Goal: Find specific page/section: Find specific page/section

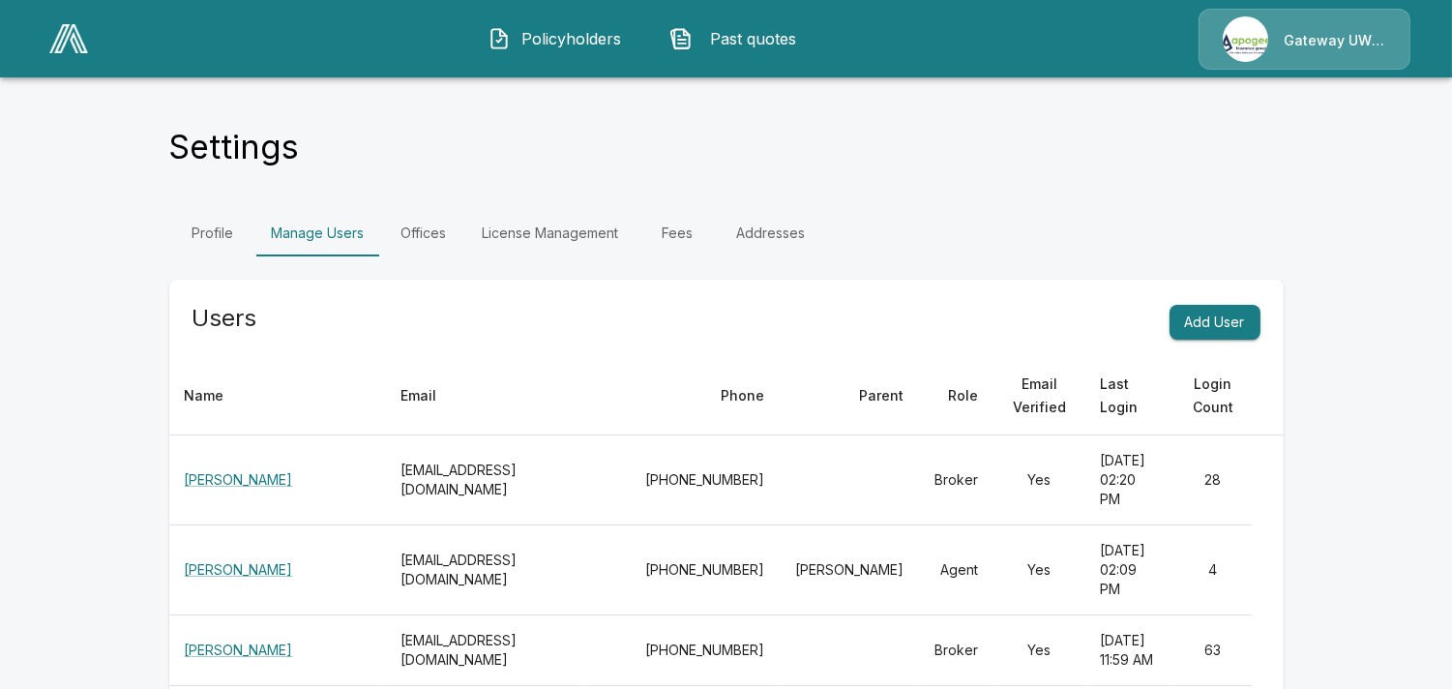
click at [74, 39] on img at bounding box center [68, 38] width 39 height 29
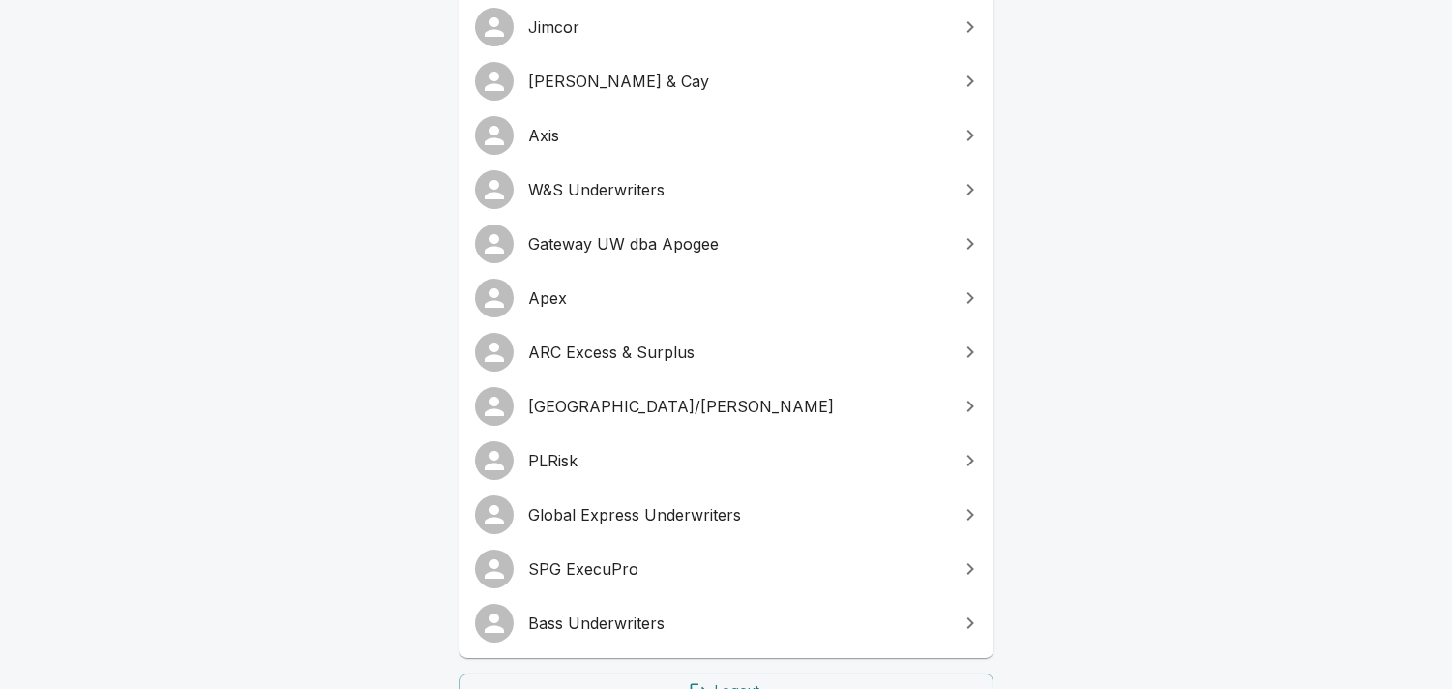
scroll to position [430, 0]
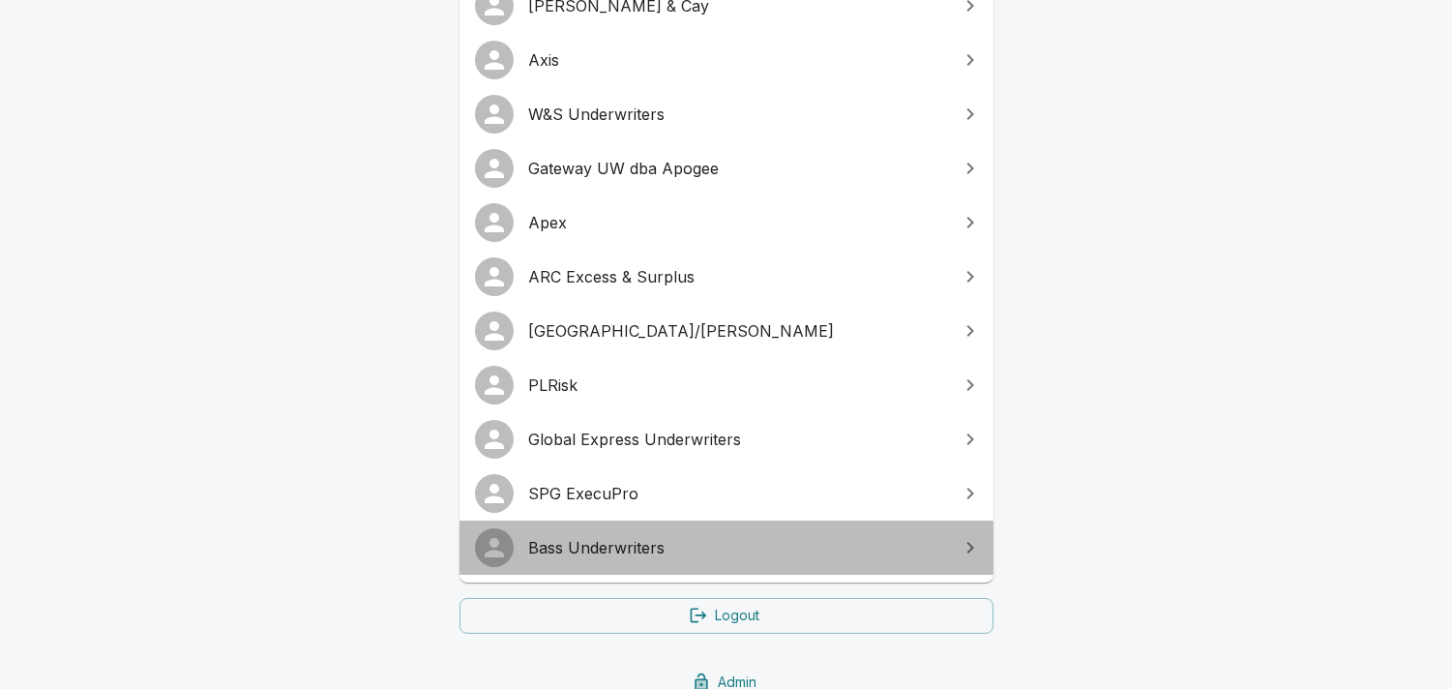
click at [596, 549] on span "Bass Underwriters" at bounding box center [738, 547] width 418 height 23
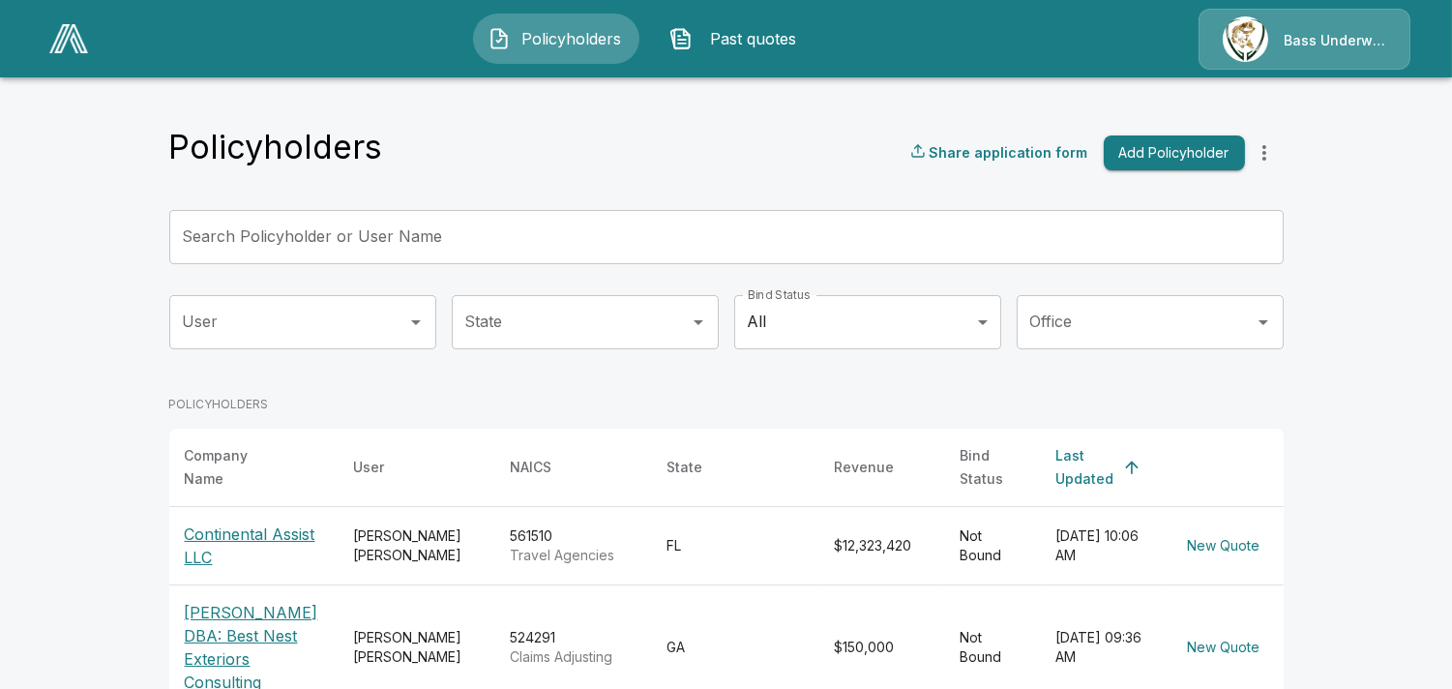
click at [1319, 42] on p "Bass Underwriters" at bounding box center [1335, 40] width 103 height 19
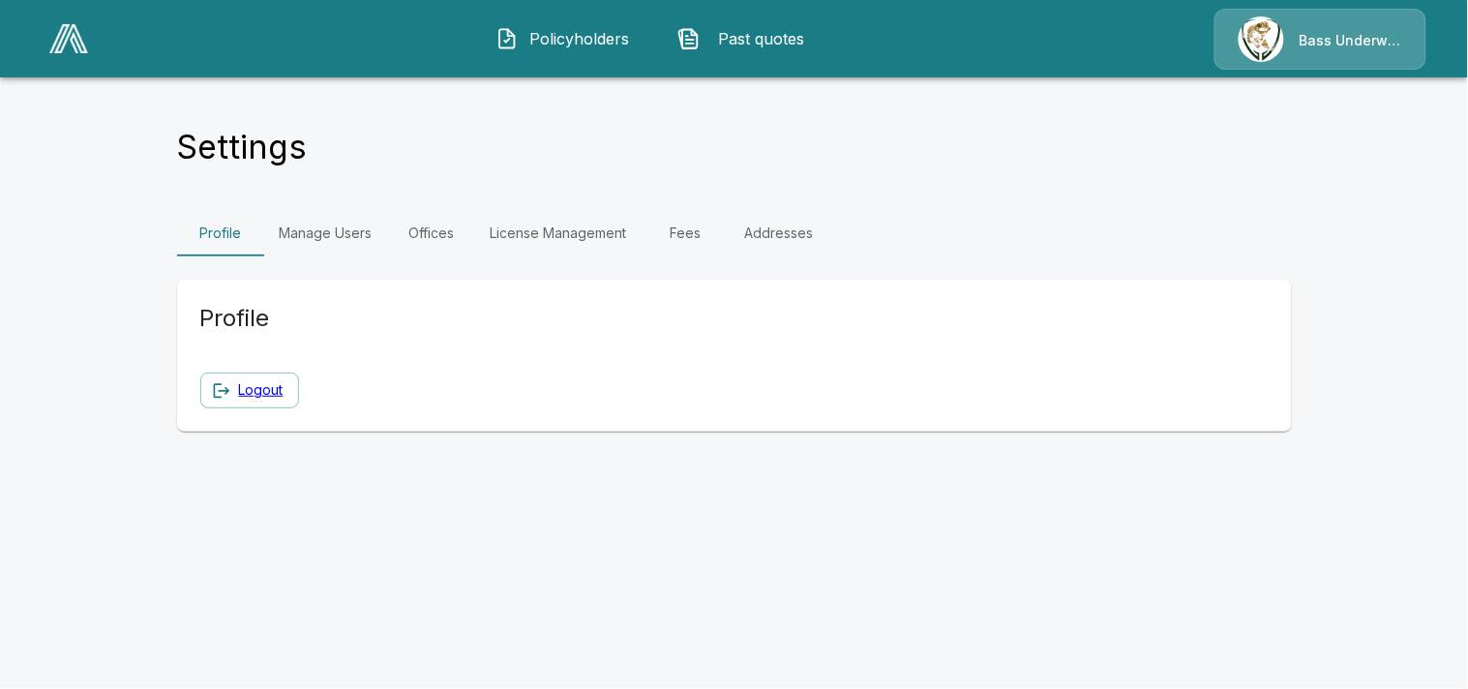
click at [584, 31] on span "Policyholders" at bounding box center [579, 38] width 106 height 23
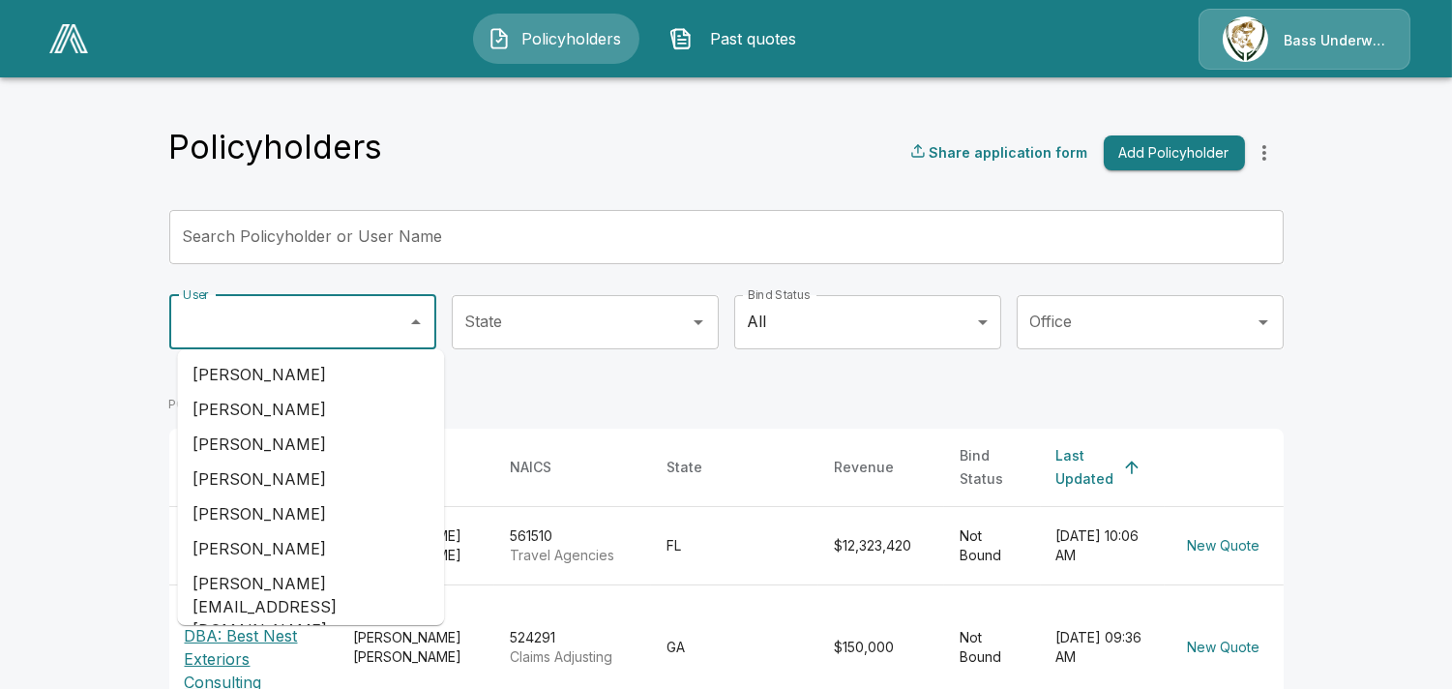
click at [346, 320] on input "User" at bounding box center [288, 322] width 221 height 37
click at [259, 317] on input "***" at bounding box center [288, 322] width 221 height 37
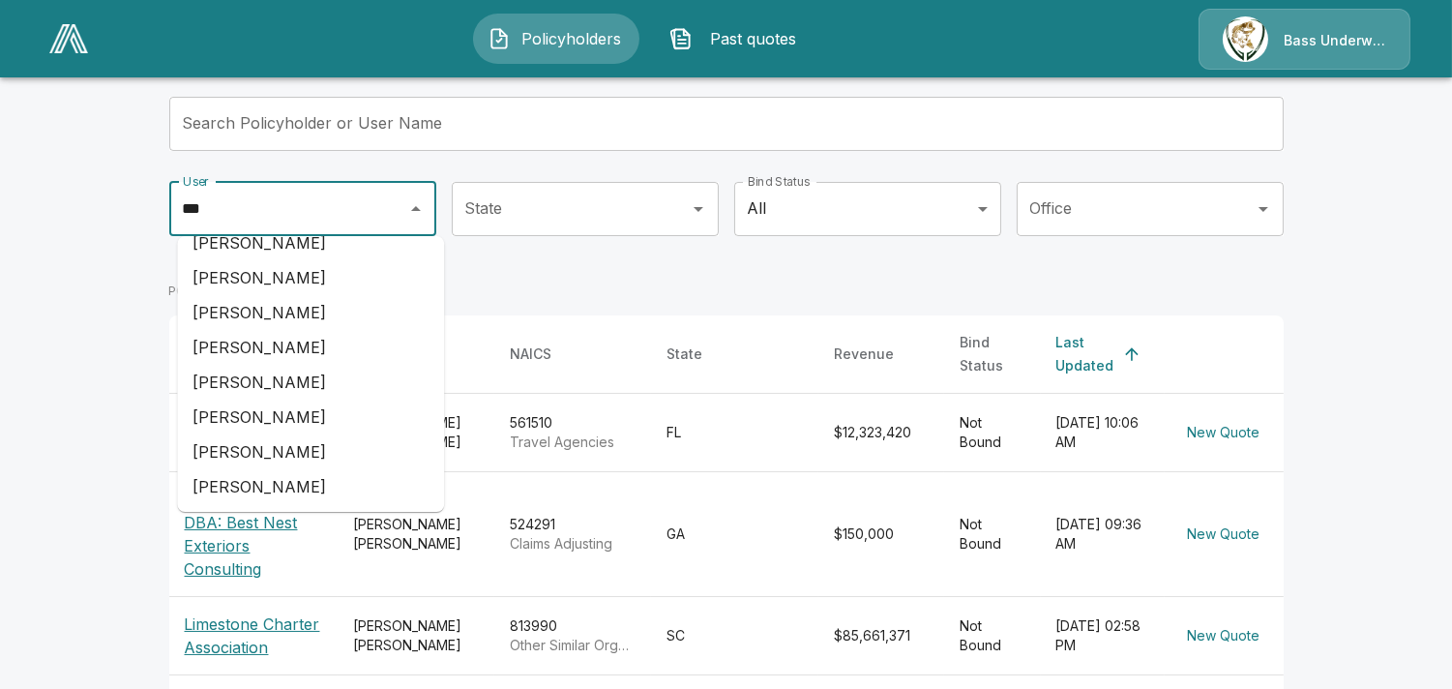
scroll to position [142, 0]
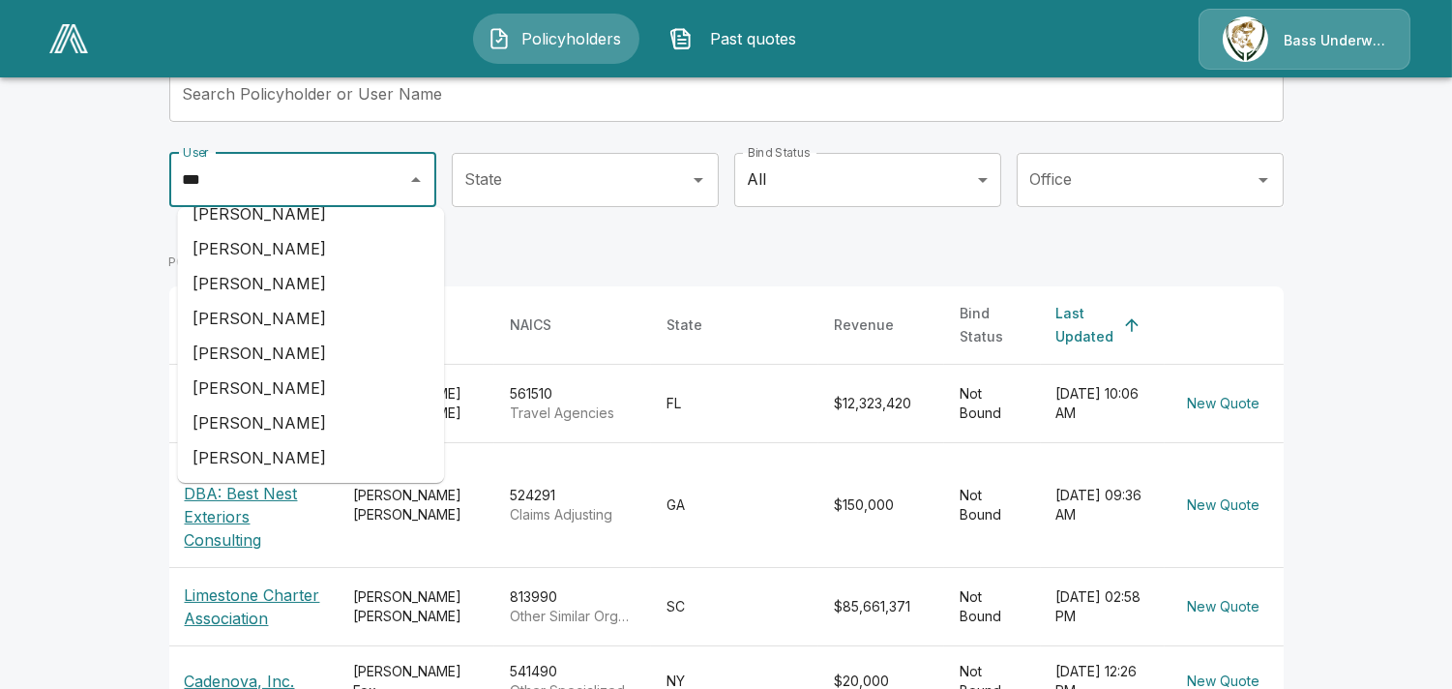
type input "***"
click at [1316, 29] on div "Bass Underwriters" at bounding box center [1335, 39] width 103 height 22
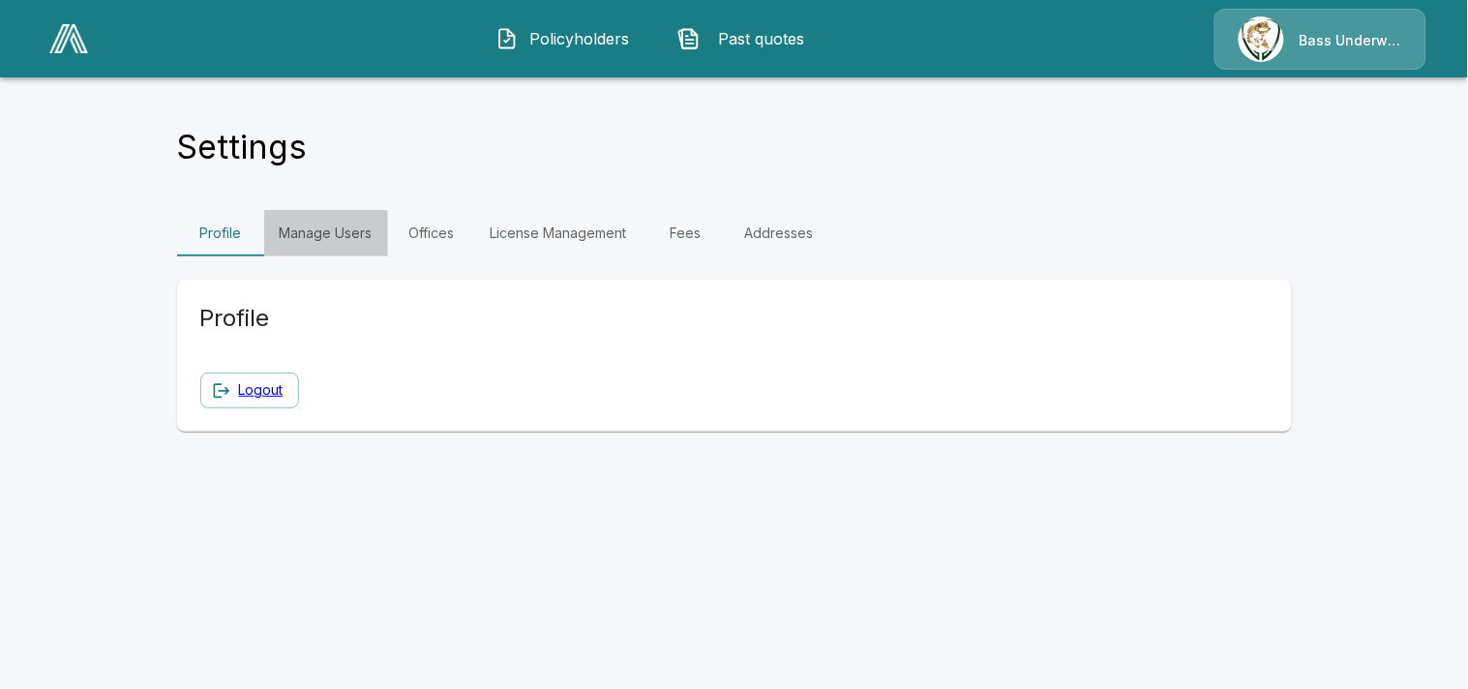
click at [335, 226] on link "Manage Users" at bounding box center [326, 233] width 124 height 46
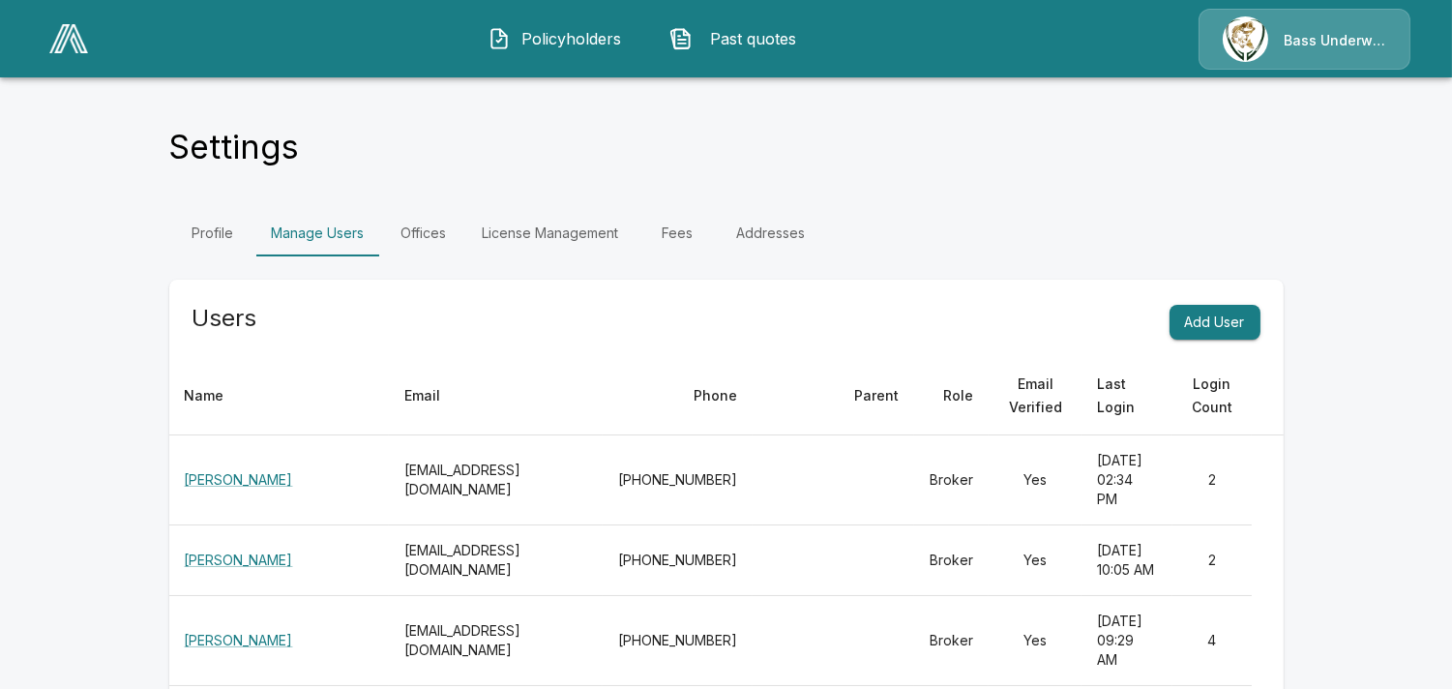
click at [1197, 219] on div "Profile Manage Users Offices License Management Fees Addresses" at bounding box center [726, 233] width 1115 height 46
click at [552, 36] on span "Policyholders" at bounding box center [572, 38] width 106 height 23
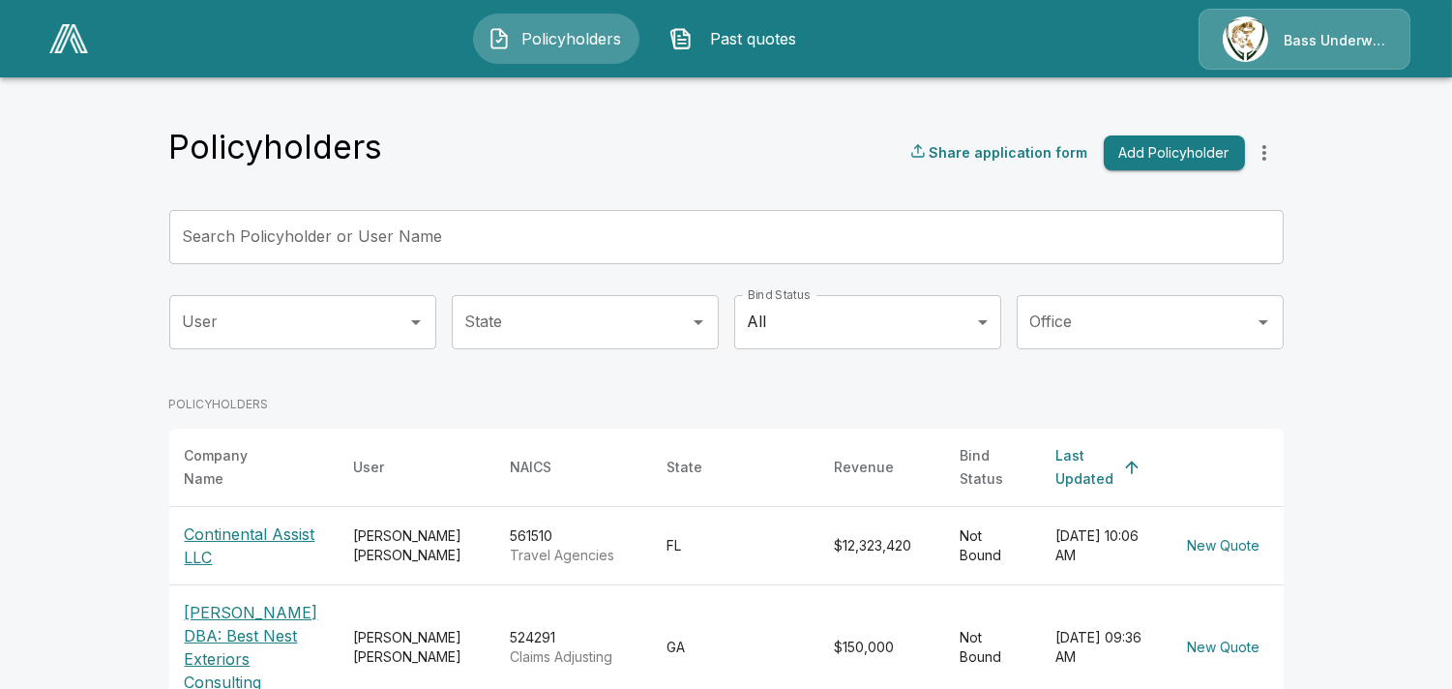
click at [296, 333] on input "User" at bounding box center [288, 322] width 221 height 37
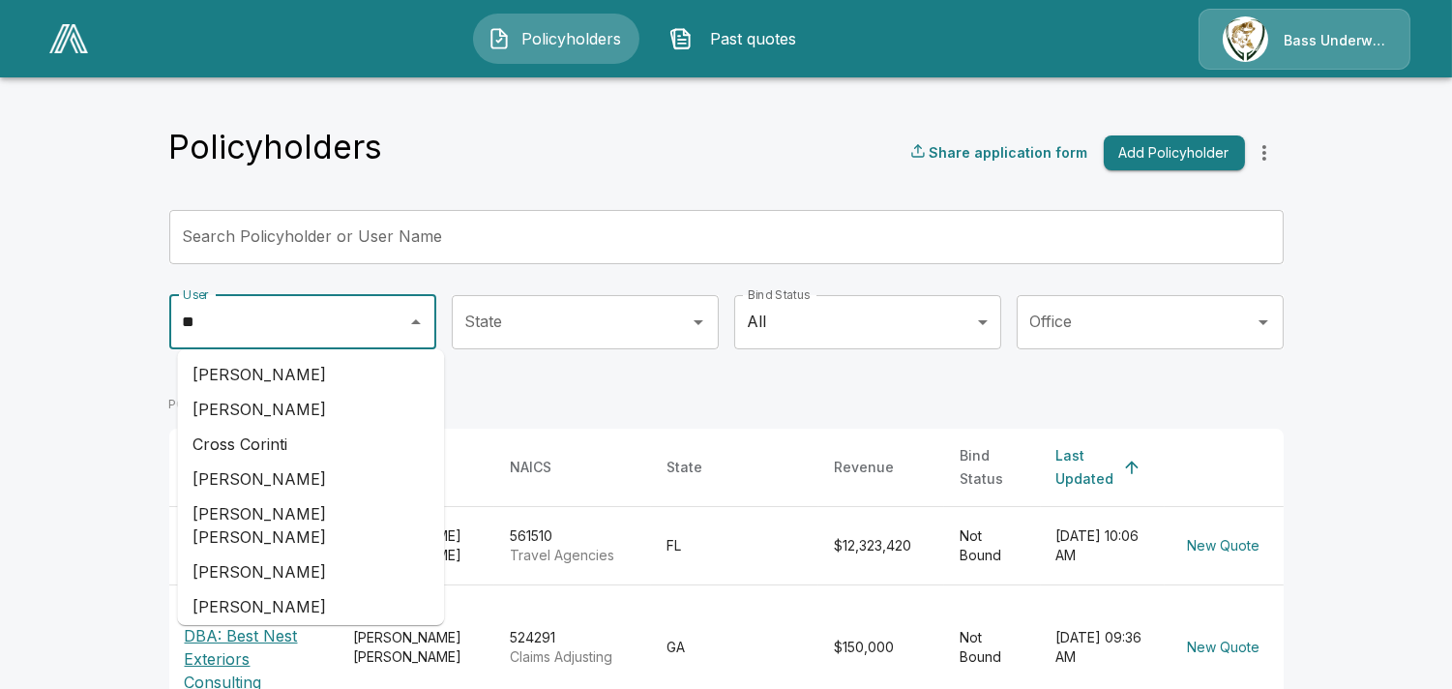
click at [261, 412] on li "Cristian Gil" at bounding box center [310, 409] width 267 height 35
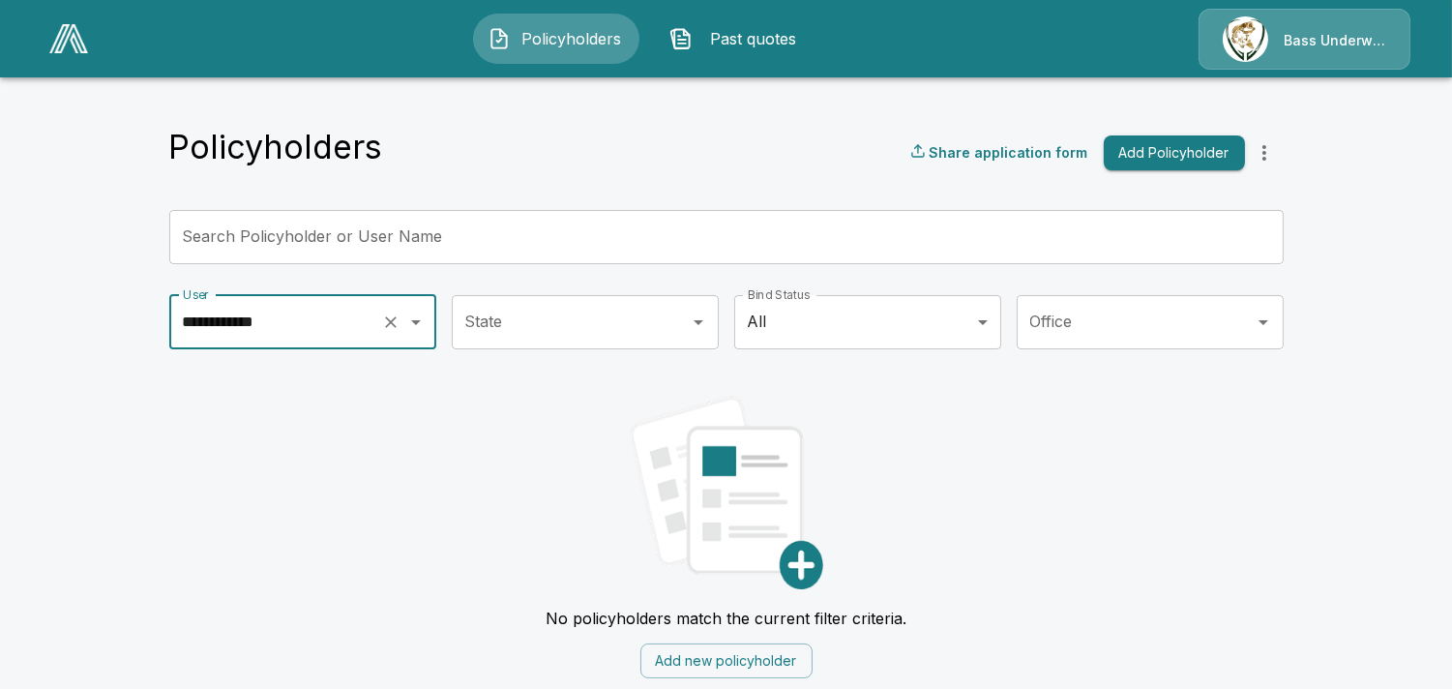
type input "**********"
